Goal: Task Accomplishment & Management: Manage account settings

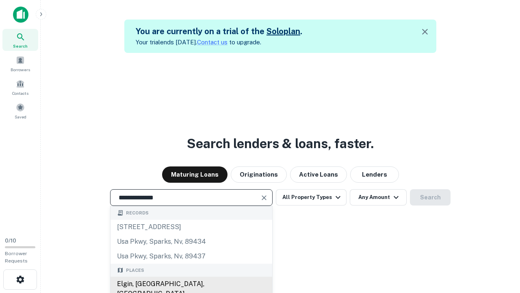
click at [191, 284] on div "Elgin, [GEOGRAPHIC_DATA], [GEOGRAPHIC_DATA]" at bounding box center [192, 289] width 162 height 24
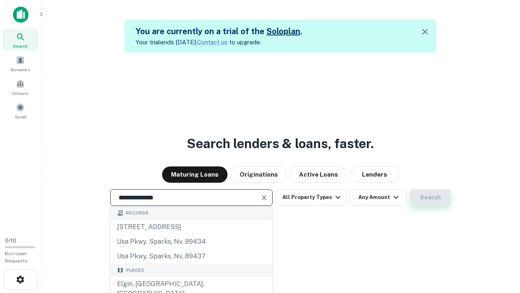
type input "**********"
click at [410, 189] on button "Search" at bounding box center [430, 197] width 41 height 16
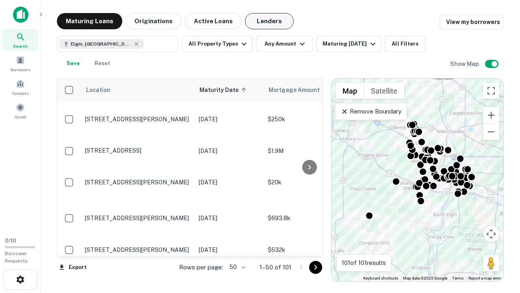
click at [270, 21] on button "Lenders" at bounding box center [269, 21] width 49 height 16
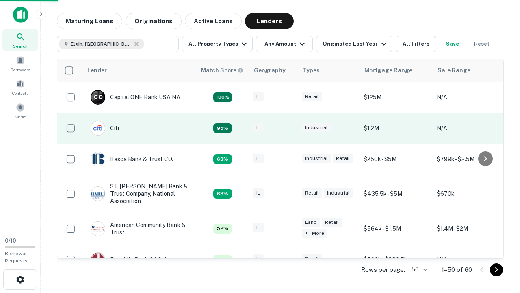
click at [289, 128] on div "IL" at bounding box center [273, 128] width 41 height 11
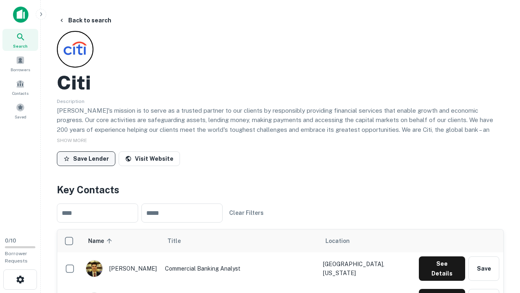
click at [86, 158] on button "Save Lender" at bounding box center [86, 158] width 59 height 15
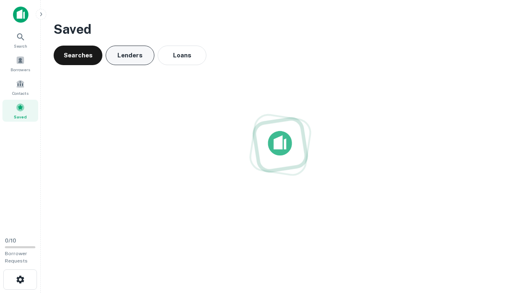
click at [130, 55] on button "Lenders" at bounding box center [130, 56] width 49 height 20
